Goal: Check status: Check status

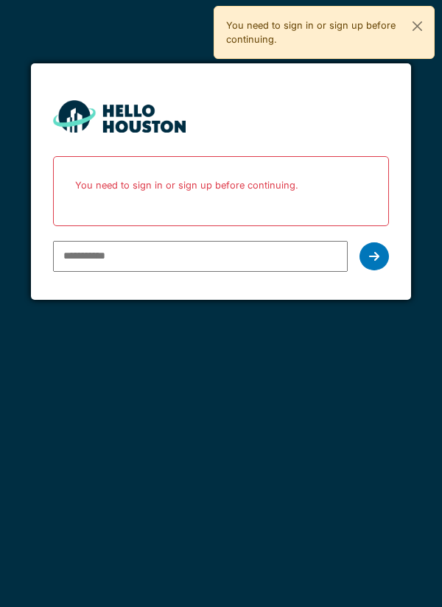
click at [138, 259] on input "email" at bounding box center [200, 256] width 295 height 31
type input "**********"
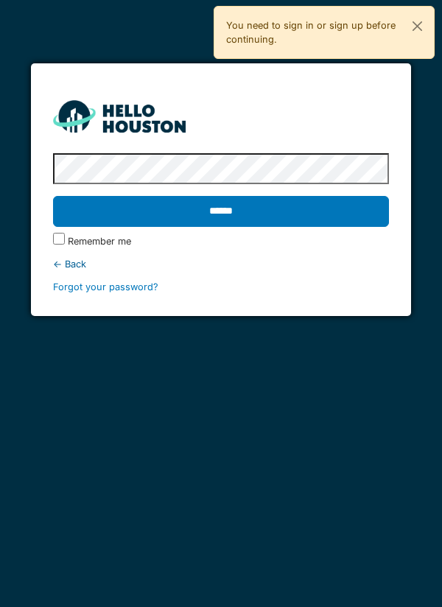
click at [270, 199] on input "******" at bounding box center [221, 211] width 337 height 31
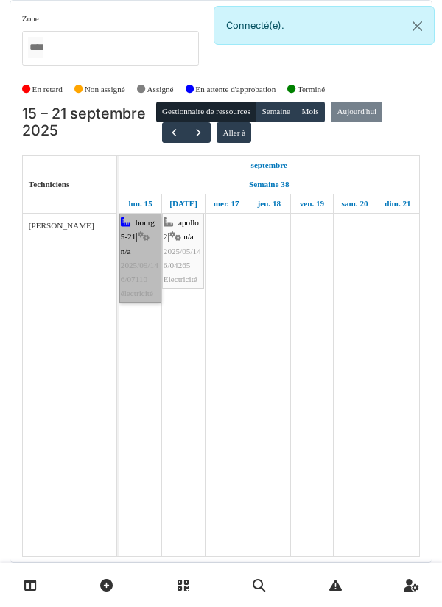
click at [147, 273] on link "bourg 5-21 | n/a 2025/09/146/07110 électricité" at bounding box center [140, 258] width 42 height 89
